Goal: Transaction & Acquisition: Purchase product/service

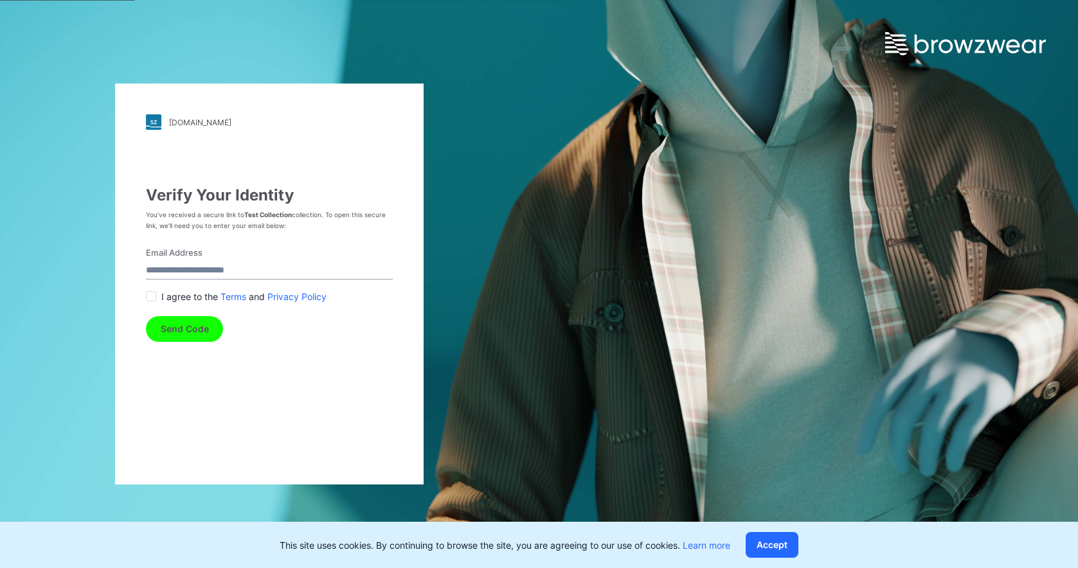
click at [241, 267] on input "Email Address" at bounding box center [269, 270] width 247 height 17
type input "**********"
click at [150, 294] on span at bounding box center [151, 296] width 10 height 10
click at [184, 329] on button "Send Code" at bounding box center [184, 329] width 77 height 26
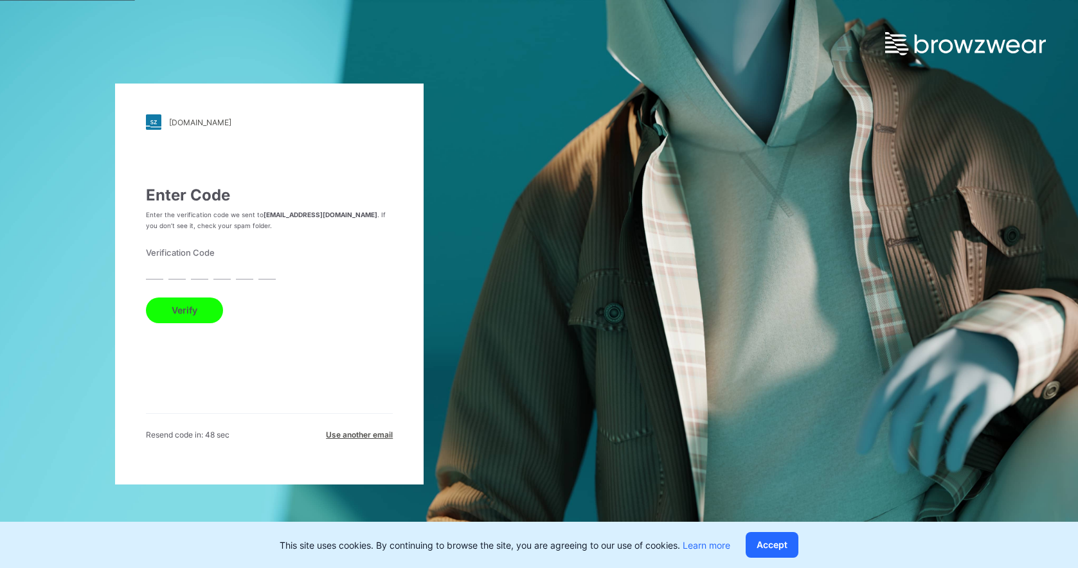
click at [161, 273] on input "text" at bounding box center [154, 270] width 17 height 17
type input "*"
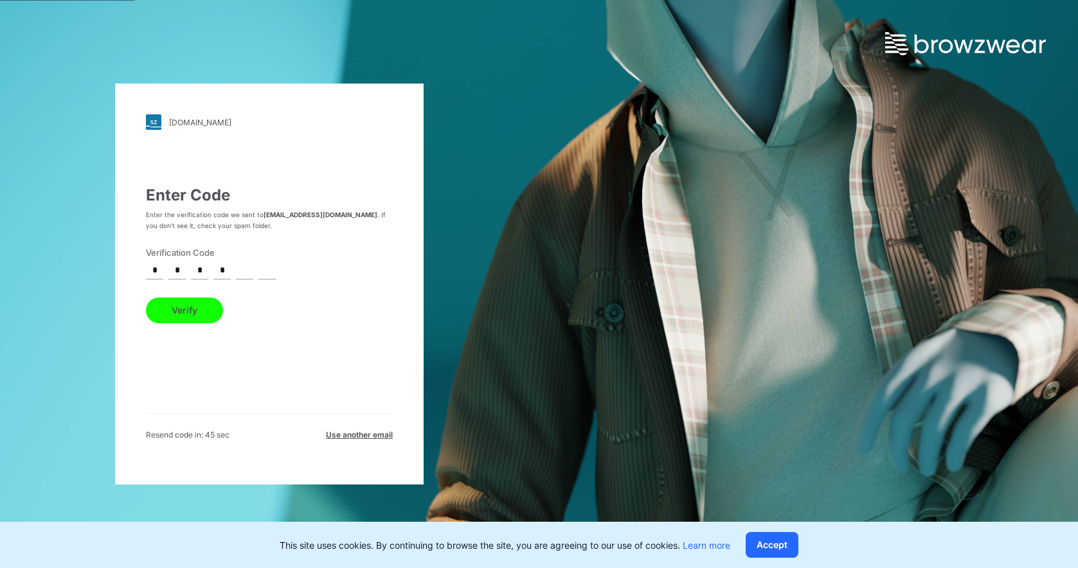
type input "*"
click at [174, 307] on button "Verify" at bounding box center [184, 311] width 77 height 26
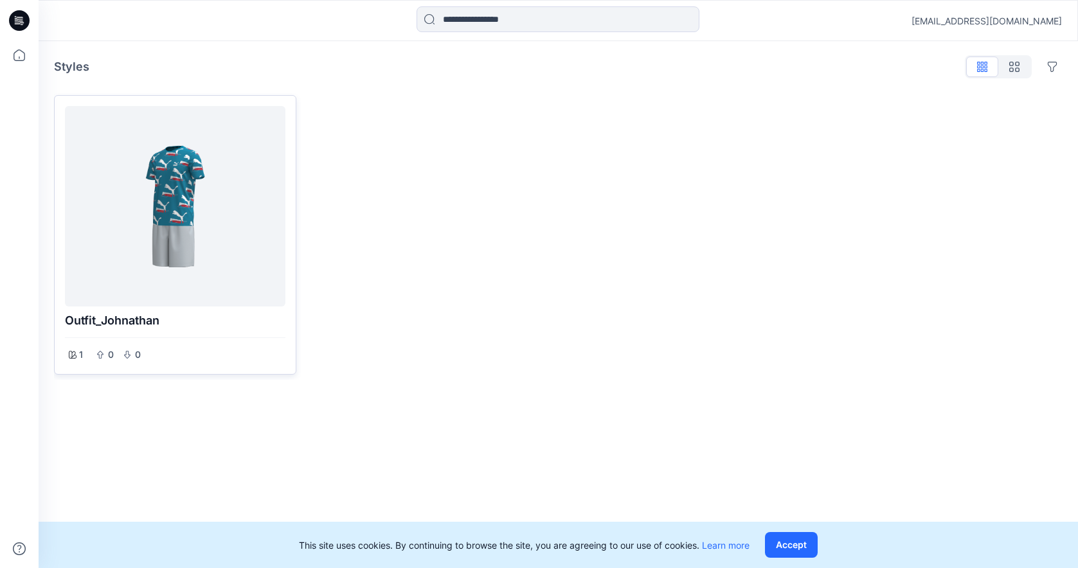
click at [181, 246] on div at bounding box center [175, 206] width 210 height 190
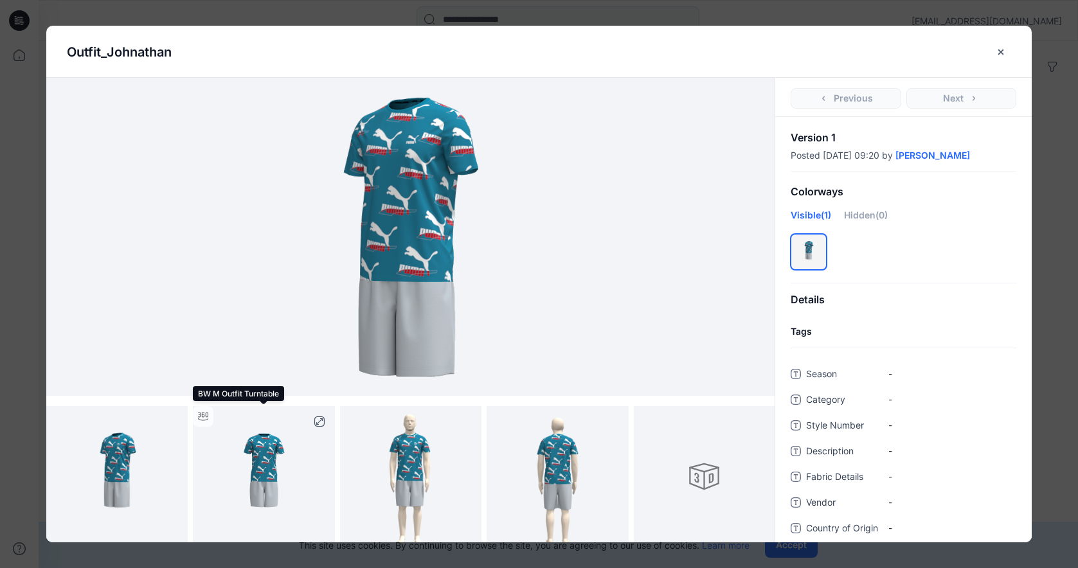
click at [275, 468] on img at bounding box center [263, 476] width 141 height 141
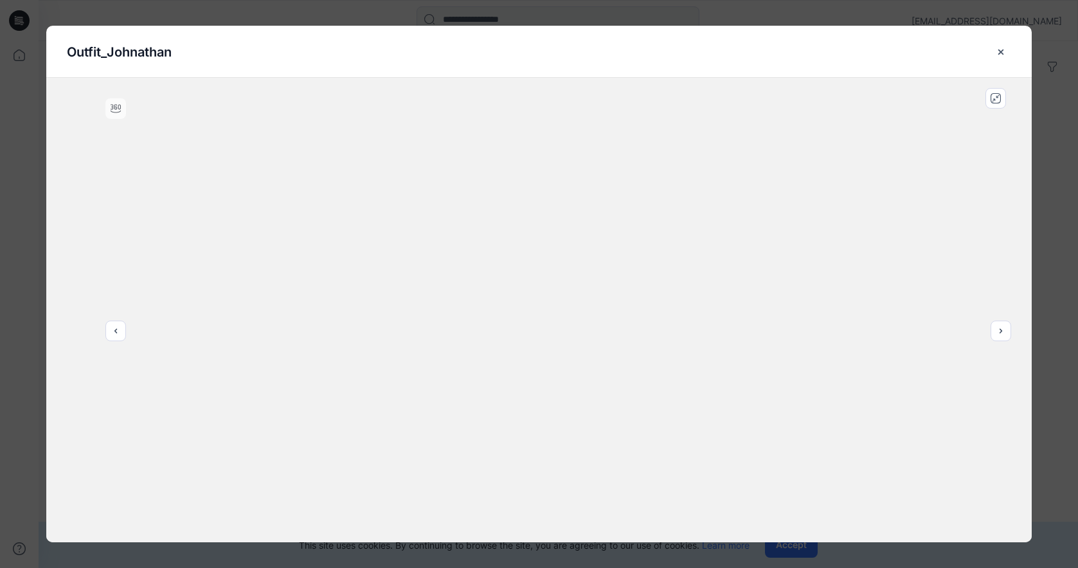
click at [798, 190] on div at bounding box center [538, 310] width 985 height 465
click at [1006, 53] on icon "close-btn" at bounding box center [1001, 52] width 10 height 10
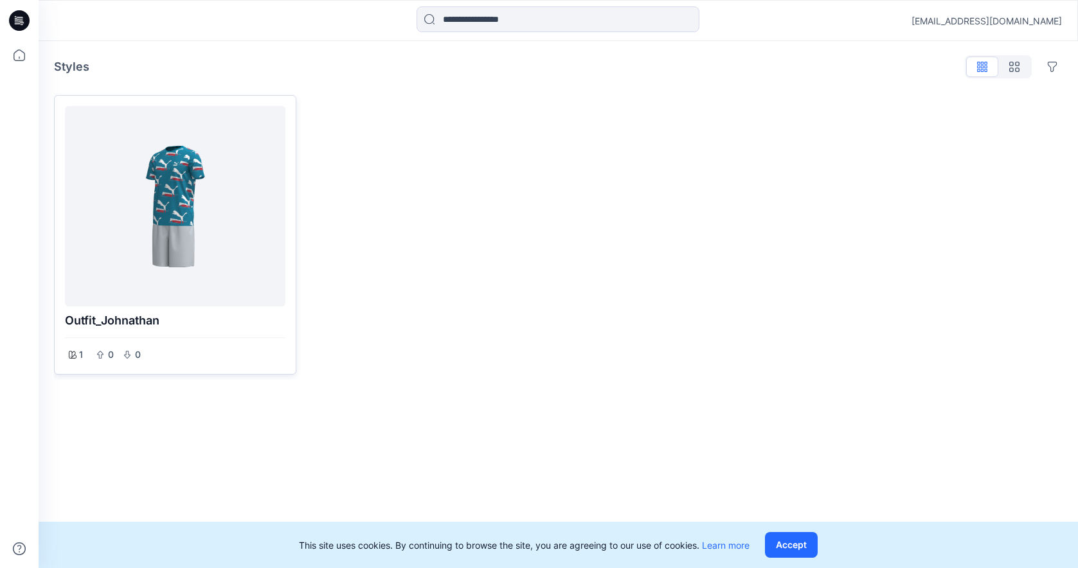
click at [202, 262] on div at bounding box center [175, 206] width 210 height 190
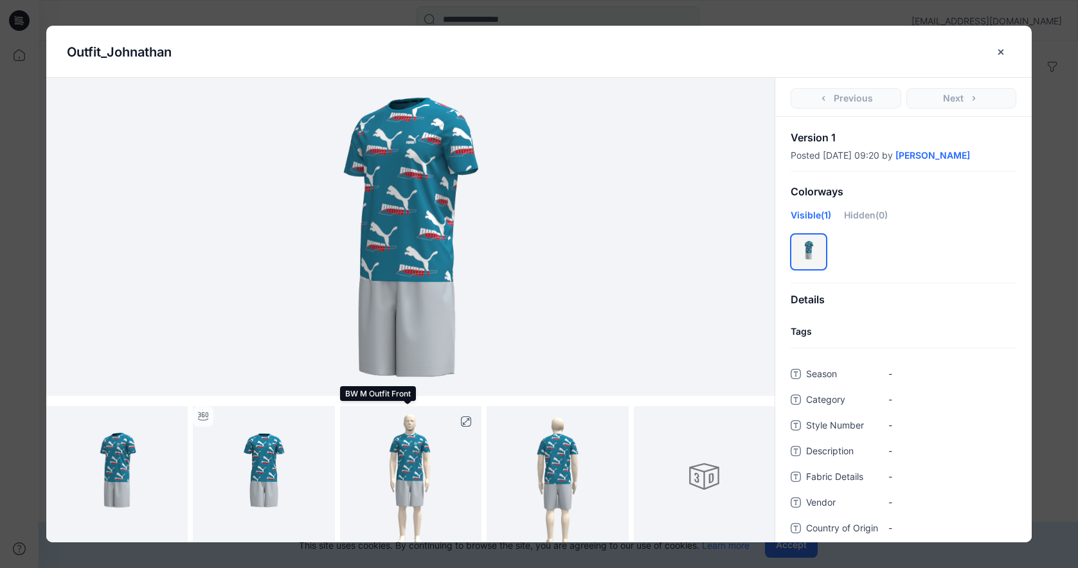
click at [421, 464] on img at bounding box center [410, 476] width 141 height 141
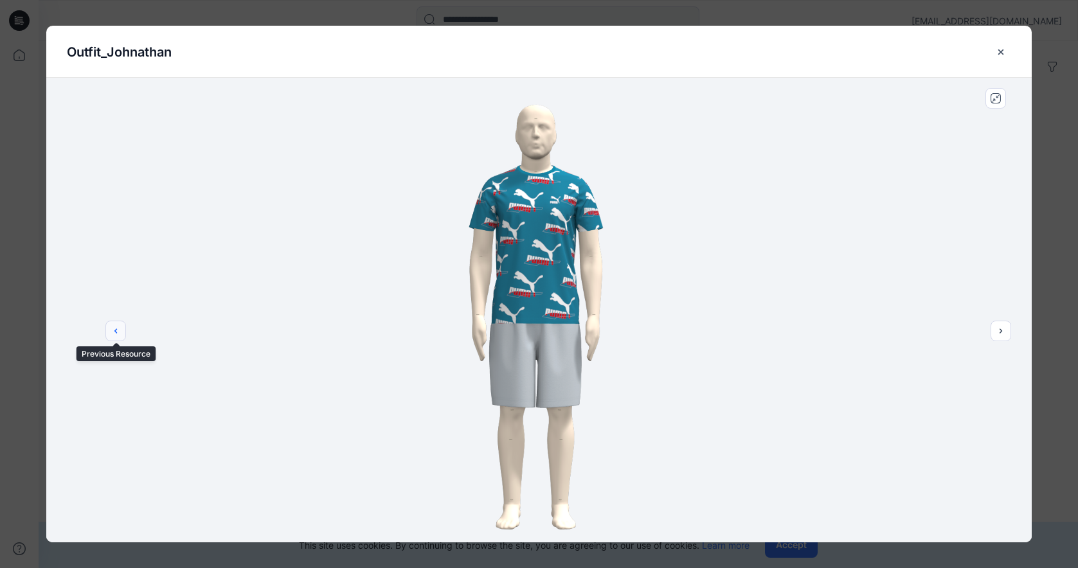
click at [111, 334] on icon "previous" at bounding box center [116, 331] width 10 height 10
